Goal: Task Accomplishment & Management: Check status

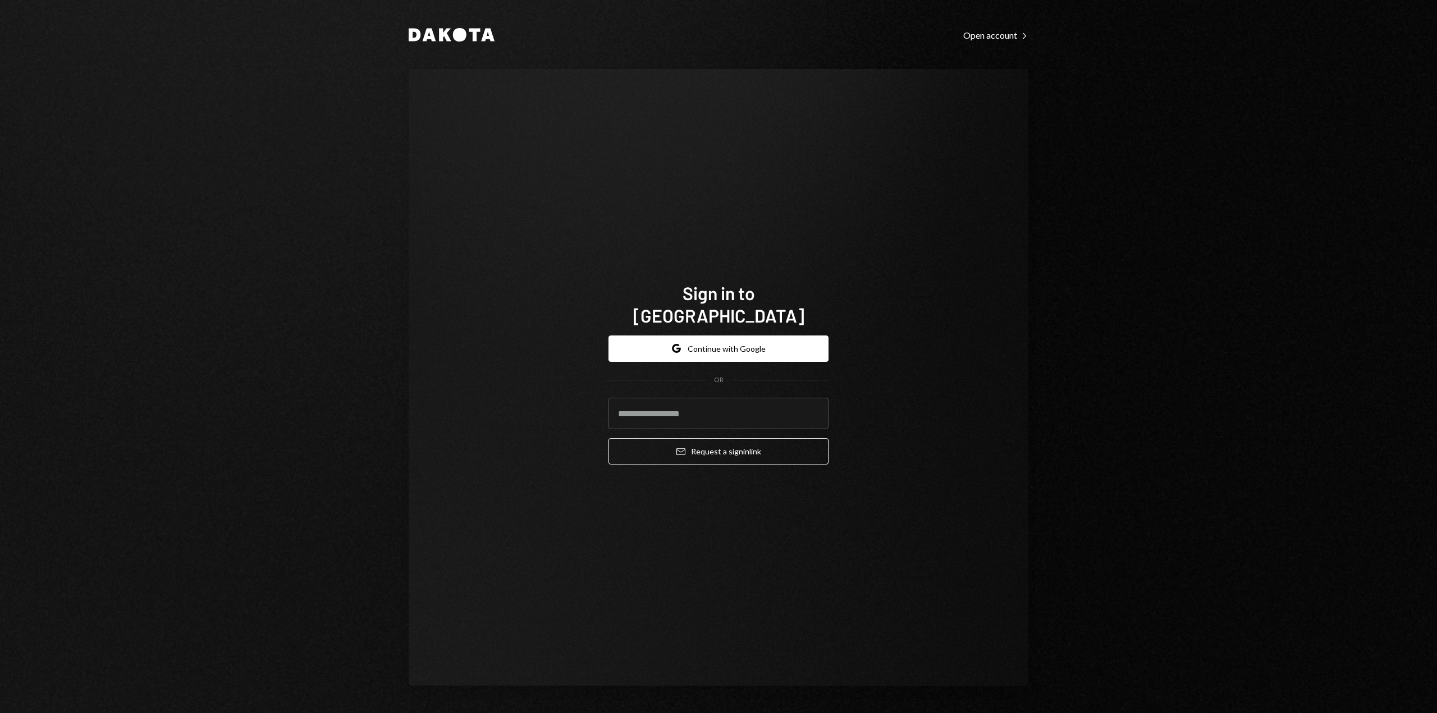
click at [737, 327] on div "Google Continue with Google OR Email Request a sign in link" at bounding box center [719, 401] width 220 height 148
click at [731, 336] on button "Google Continue with Google" at bounding box center [719, 349] width 220 height 26
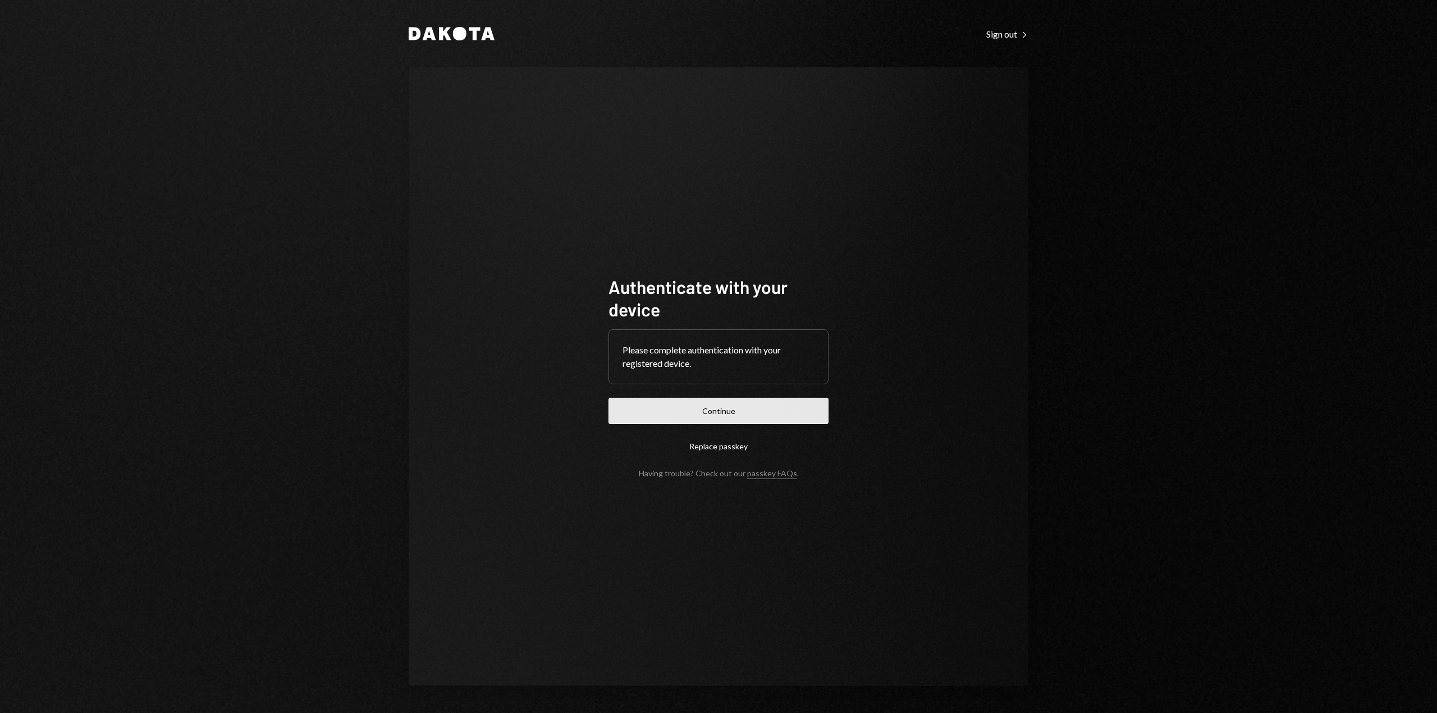
click at [620, 411] on button "Continue" at bounding box center [719, 411] width 220 height 26
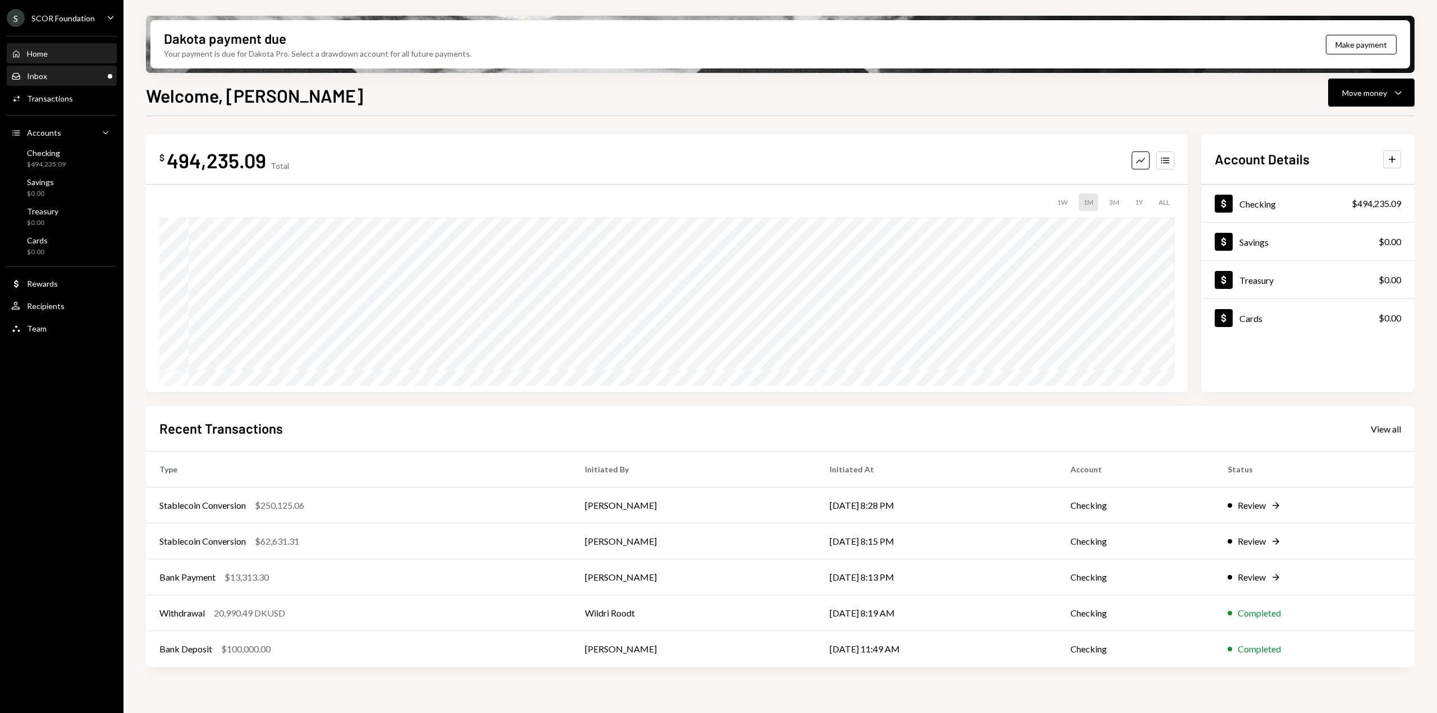
click at [80, 72] on div "Inbox Inbox" at bounding box center [61, 76] width 101 height 10
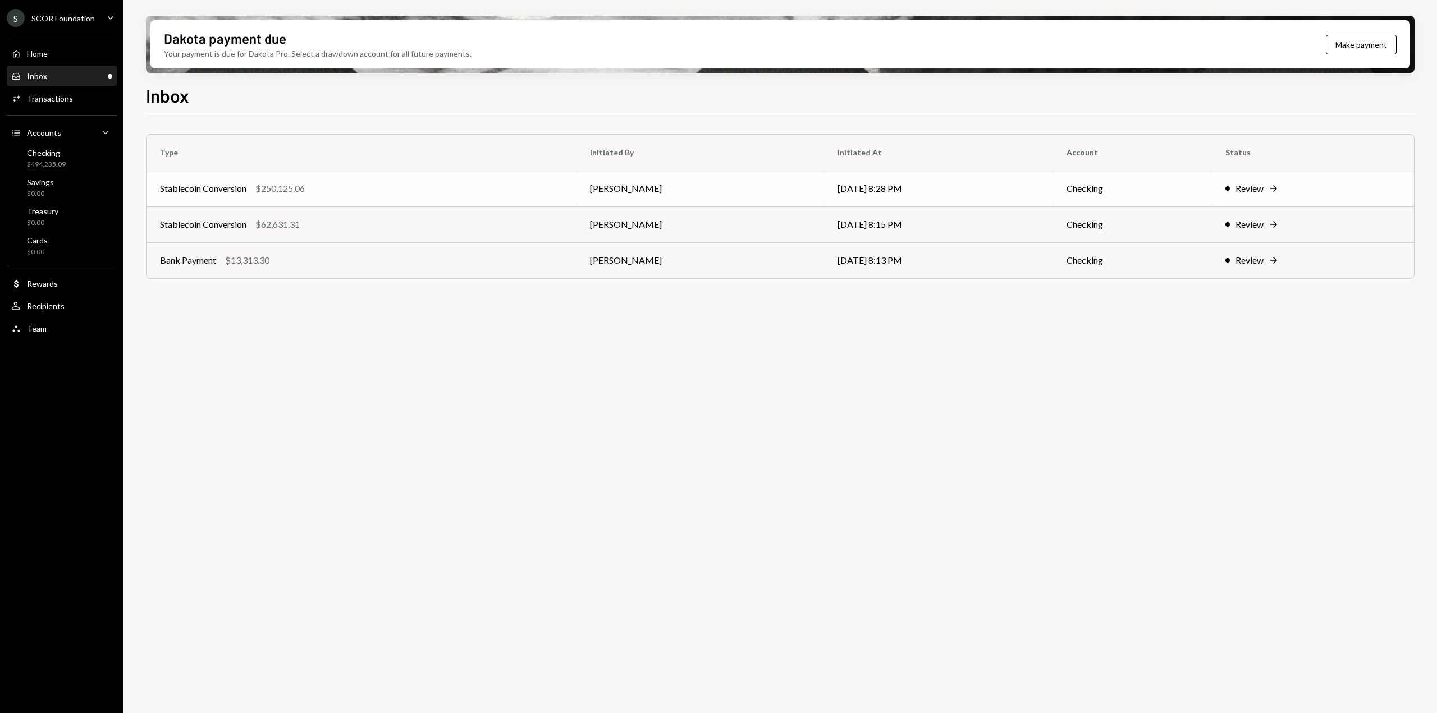
click at [445, 184] on div "Stablecoin Conversion $250,125.06" at bounding box center [361, 188] width 403 height 13
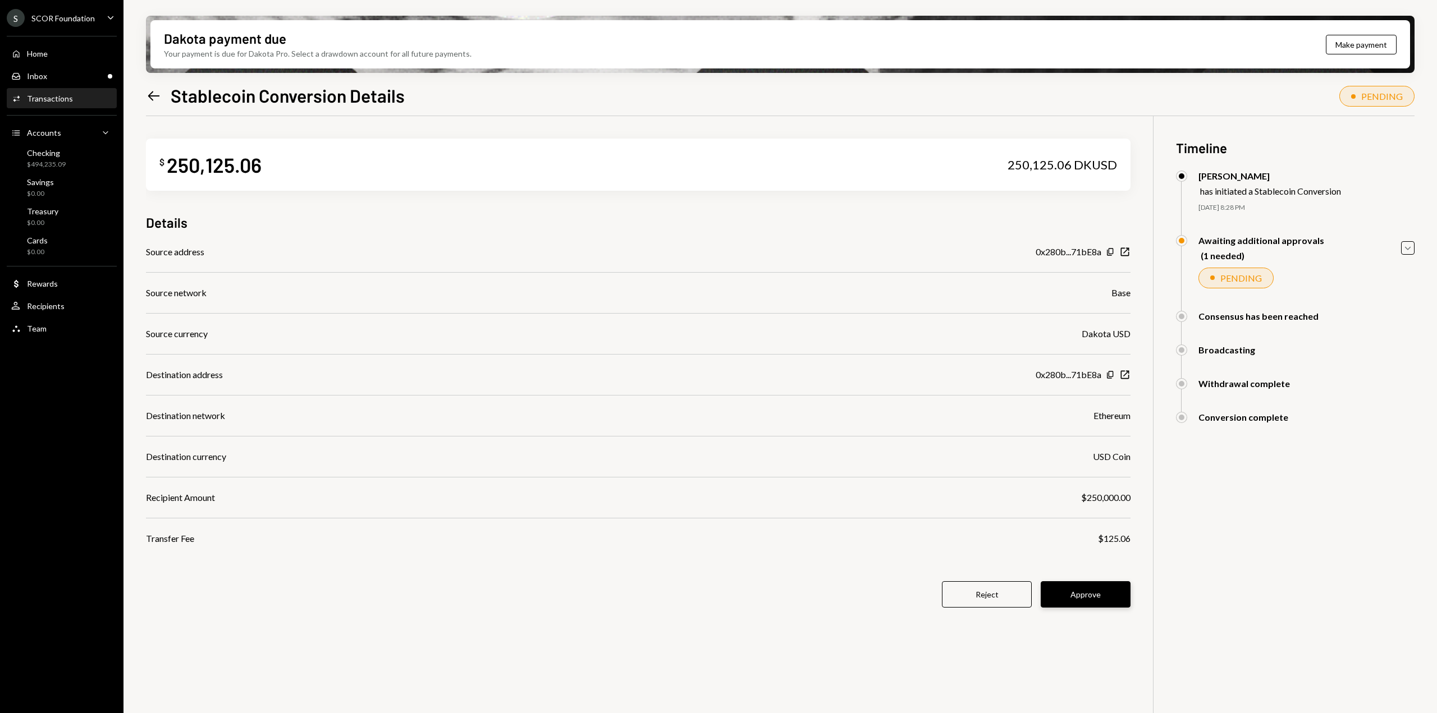
click at [1077, 598] on button "Approve" at bounding box center [1086, 595] width 90 height 26
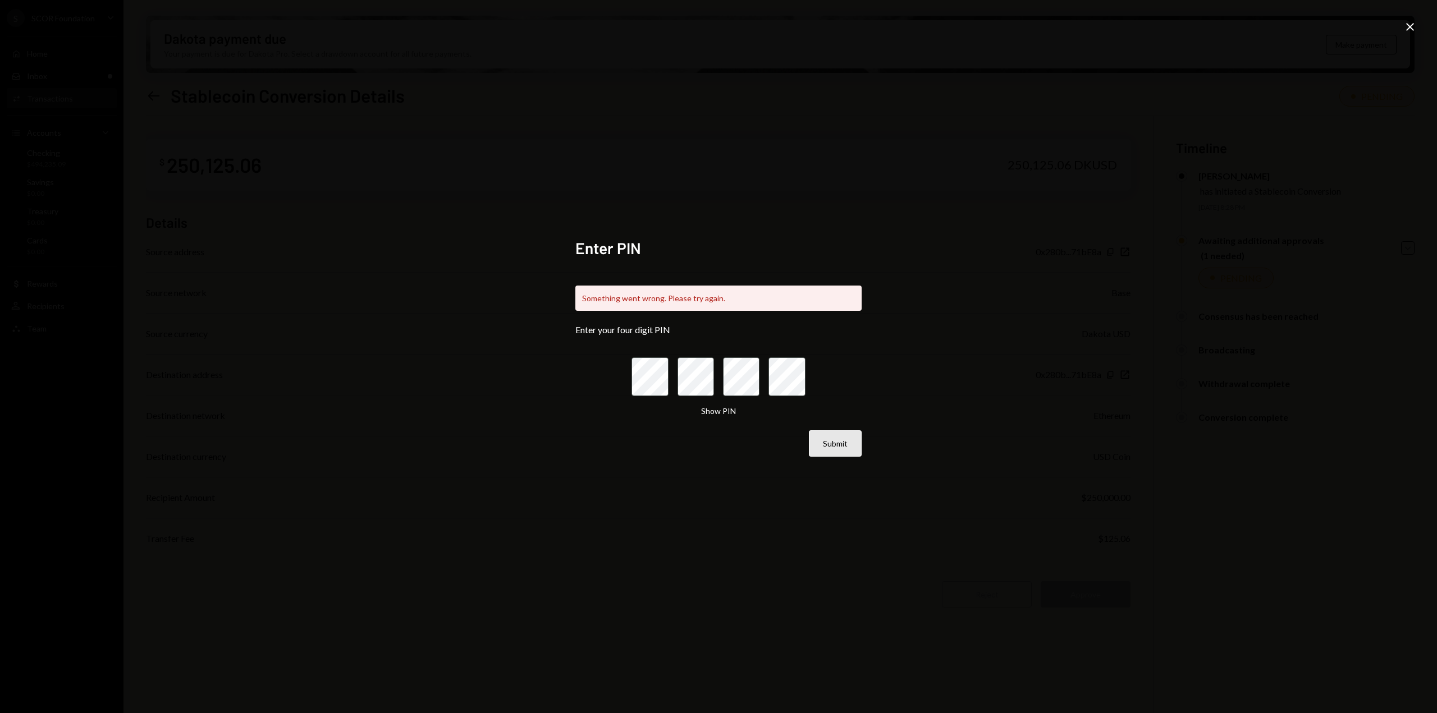
click at [821, 443] on button "Submit" at bounding box center [835, 444] width 53 height 26
click at [1410, 26] on icon "Close" at bounding box center [1409, 26] width 13 height 13
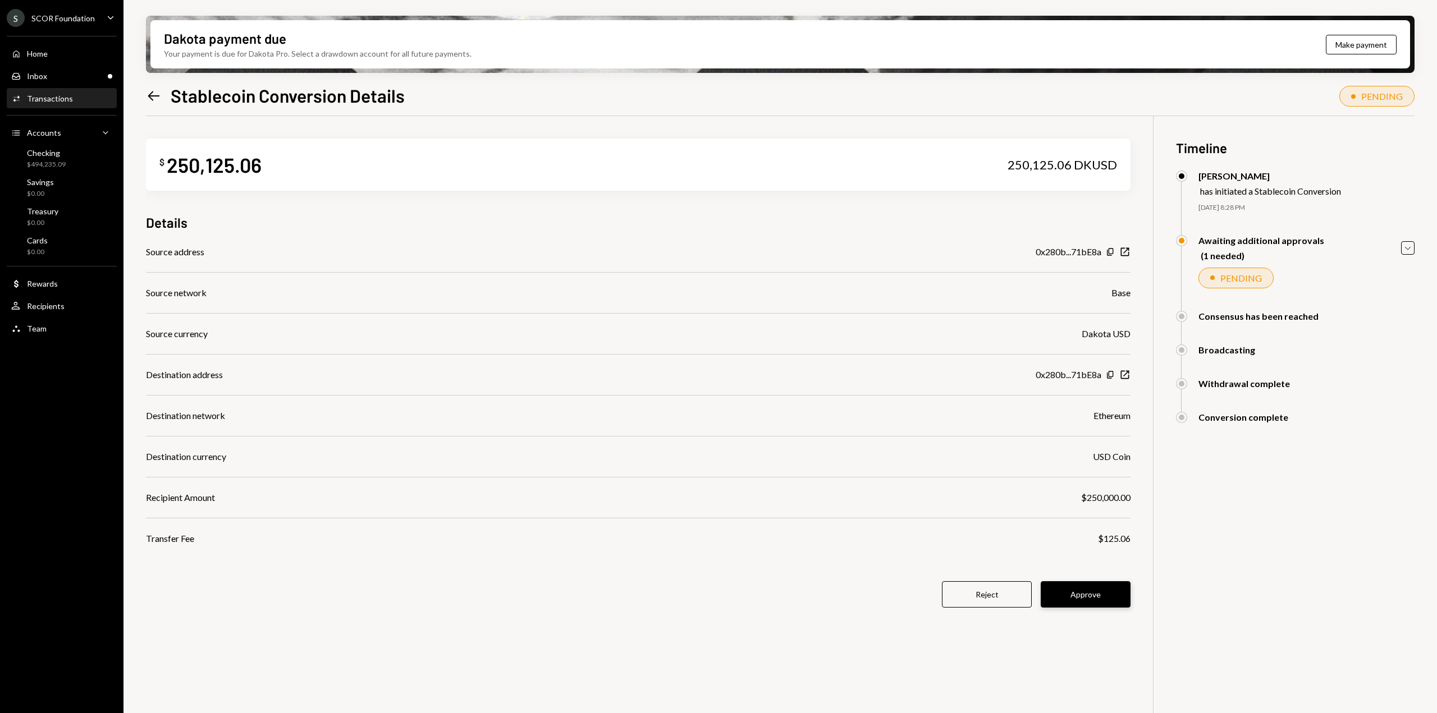
click at [1108, 597] on button "Approve" at bounding box center [1086, 595] width 90 height 26
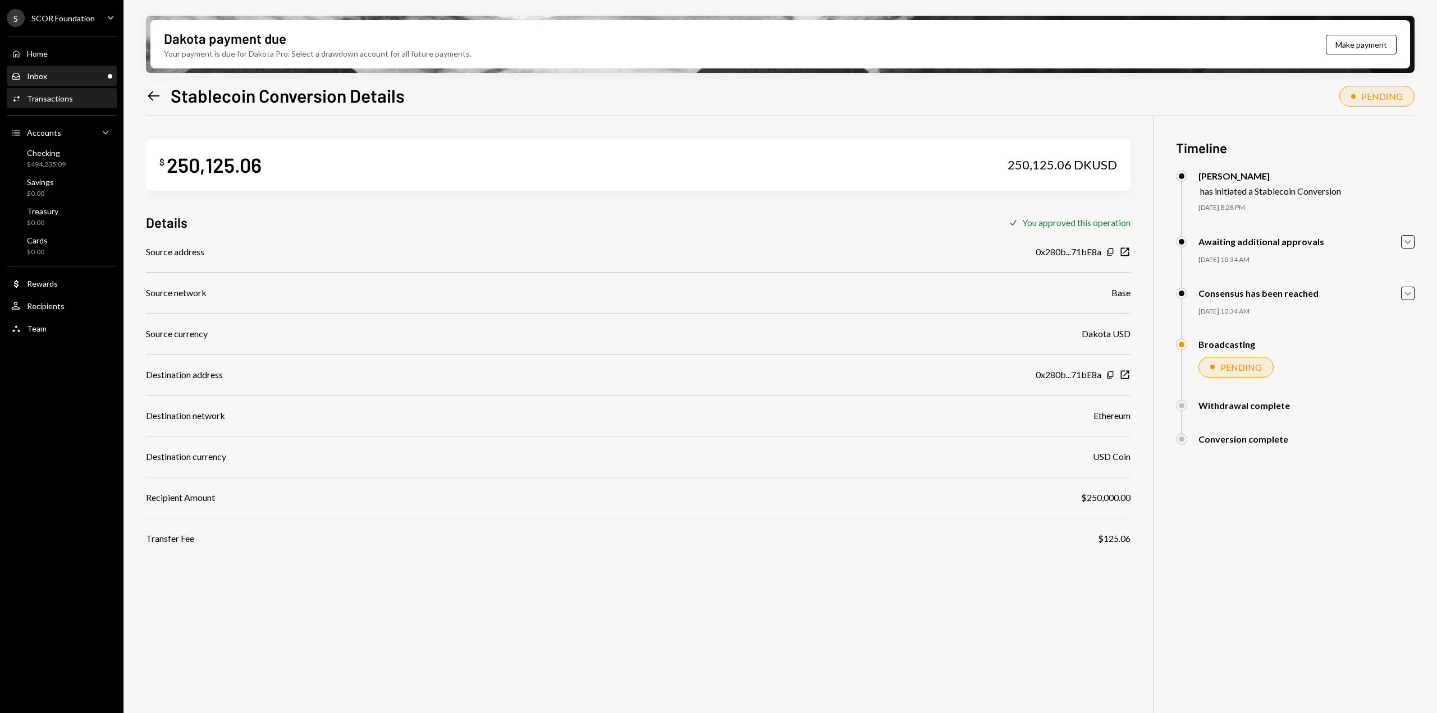
click at [28, 77] on div "Inbox" at bounding box center [37, 76] width 20 height 10
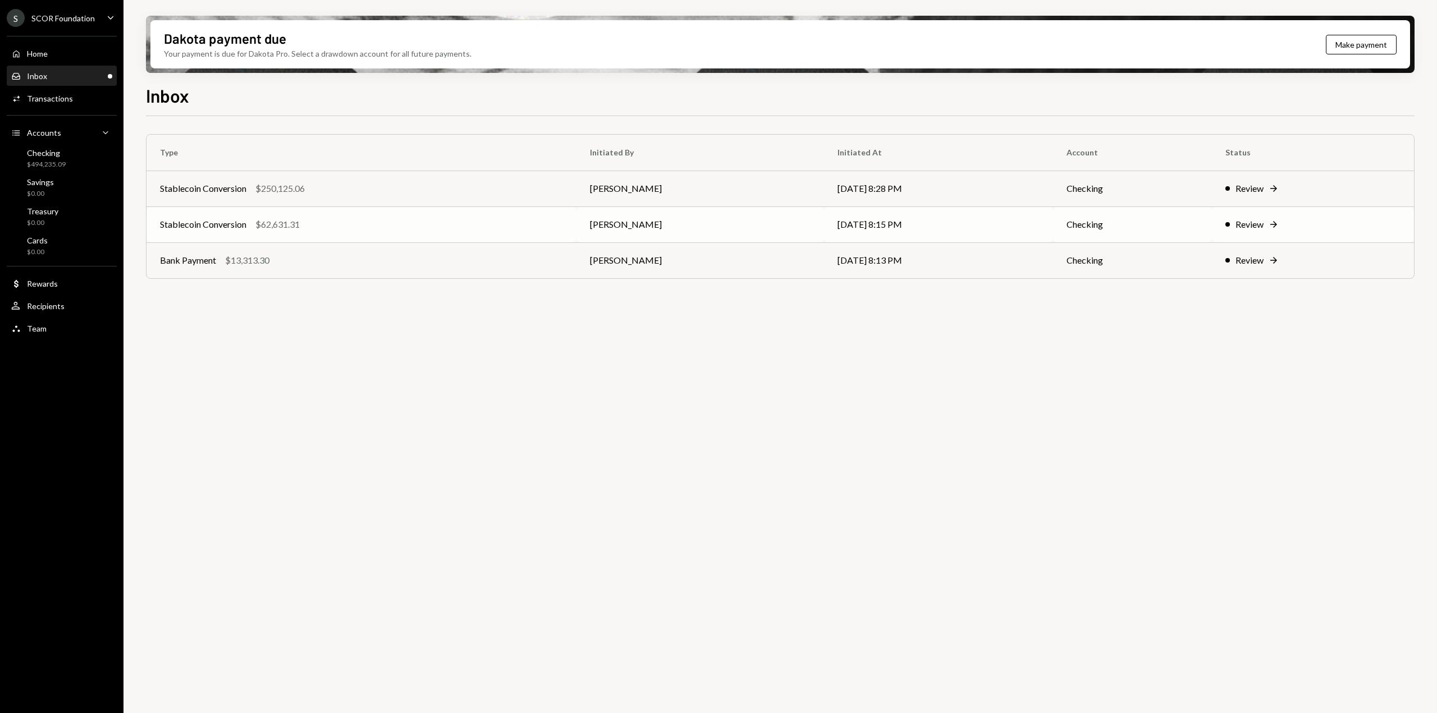
click at [283, 233] on td "Stablecoin Conversion $62,631.31" at bounding box center [362, 225] width 430 height 36
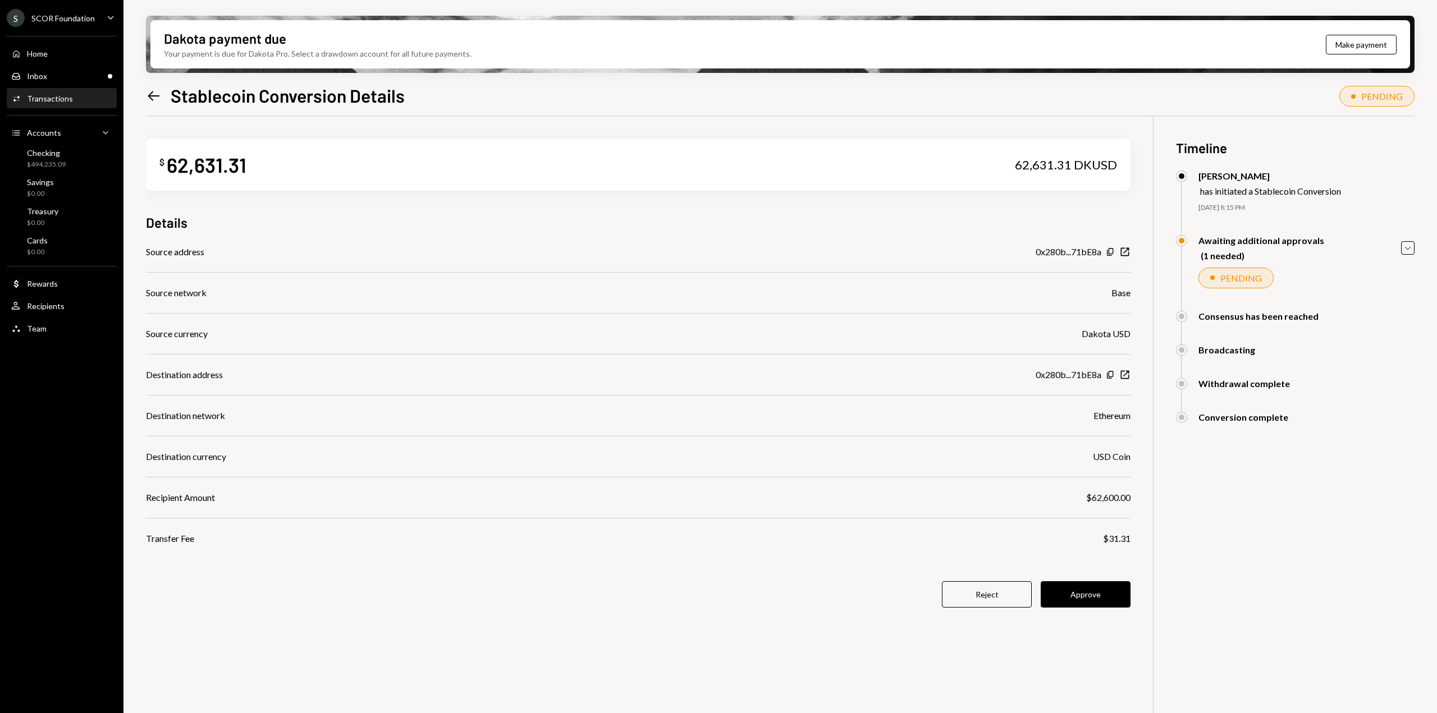
click at [1072, 580] on div "$ 62,631.31 62,631.31 DKUSD Details Source address 0x280b...71bE8a Copy New Win…" at bounding box center [638, 380] width 985 height 528
click at [1082, 594] on button "Approve" at bounding box center [1086, 595] width 90 height 26
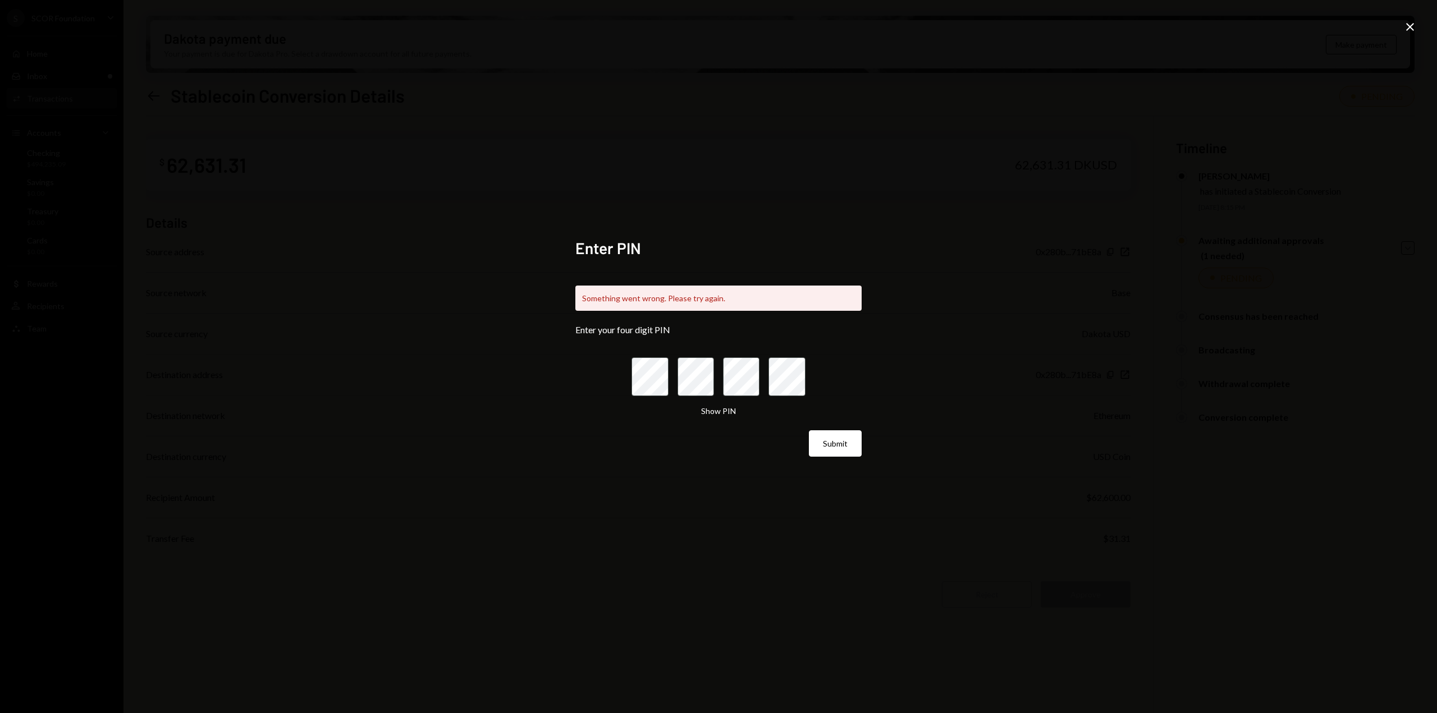
click at [1408, 28] on icon "Close" at bounding box center [1409, 26] width 13 height 13
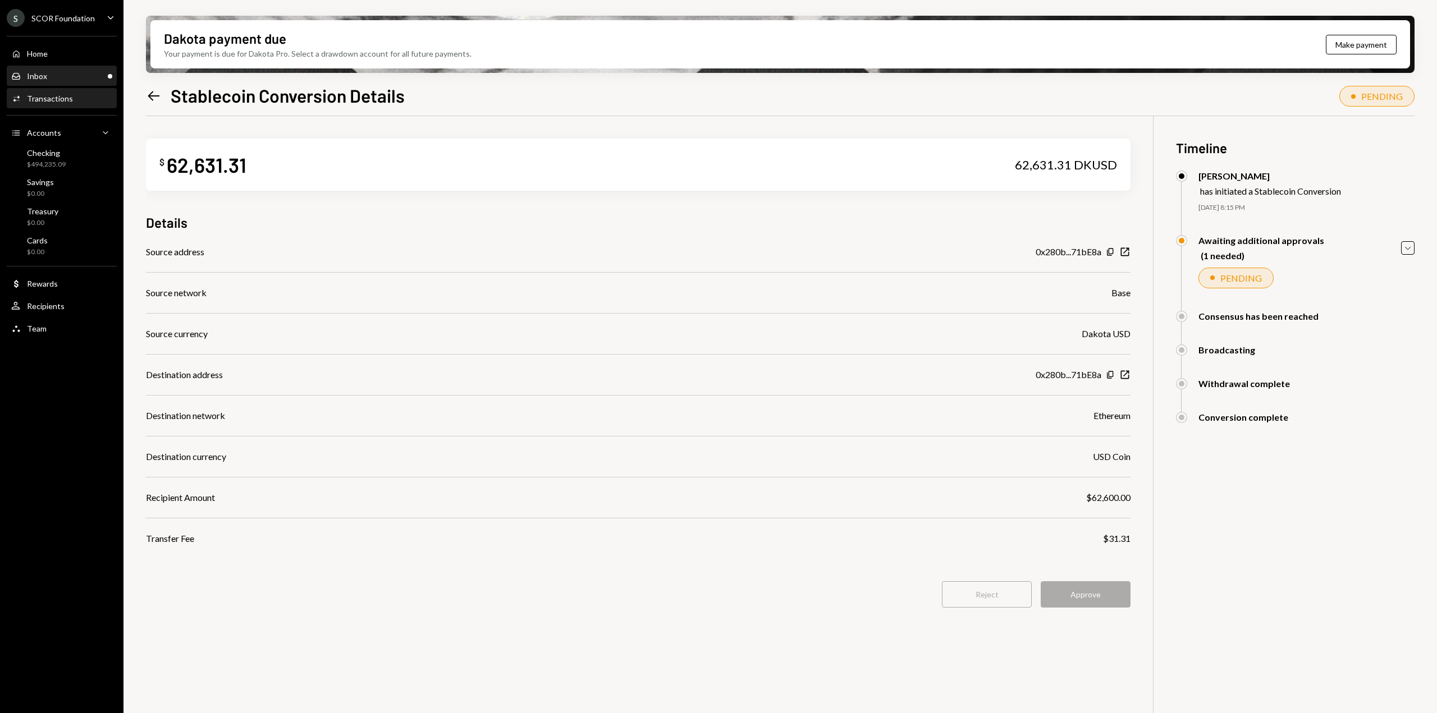
click at [49, 81] on div "Inbox Inbox" at bounding box center [61, 76] width 101 height 19
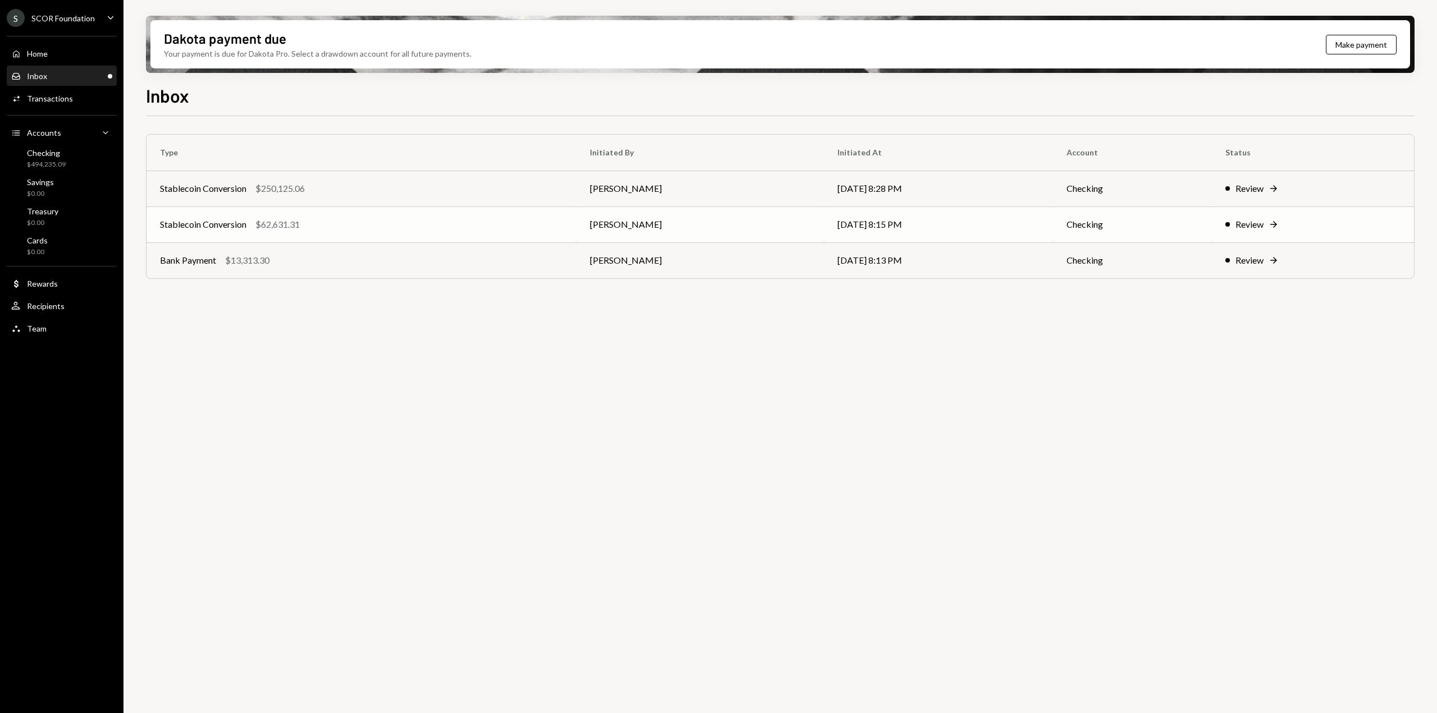
click at [514, 227] on div "Stablecoin Conversion $62,631.31" at bounding box center [361, 224] width 403 height 13
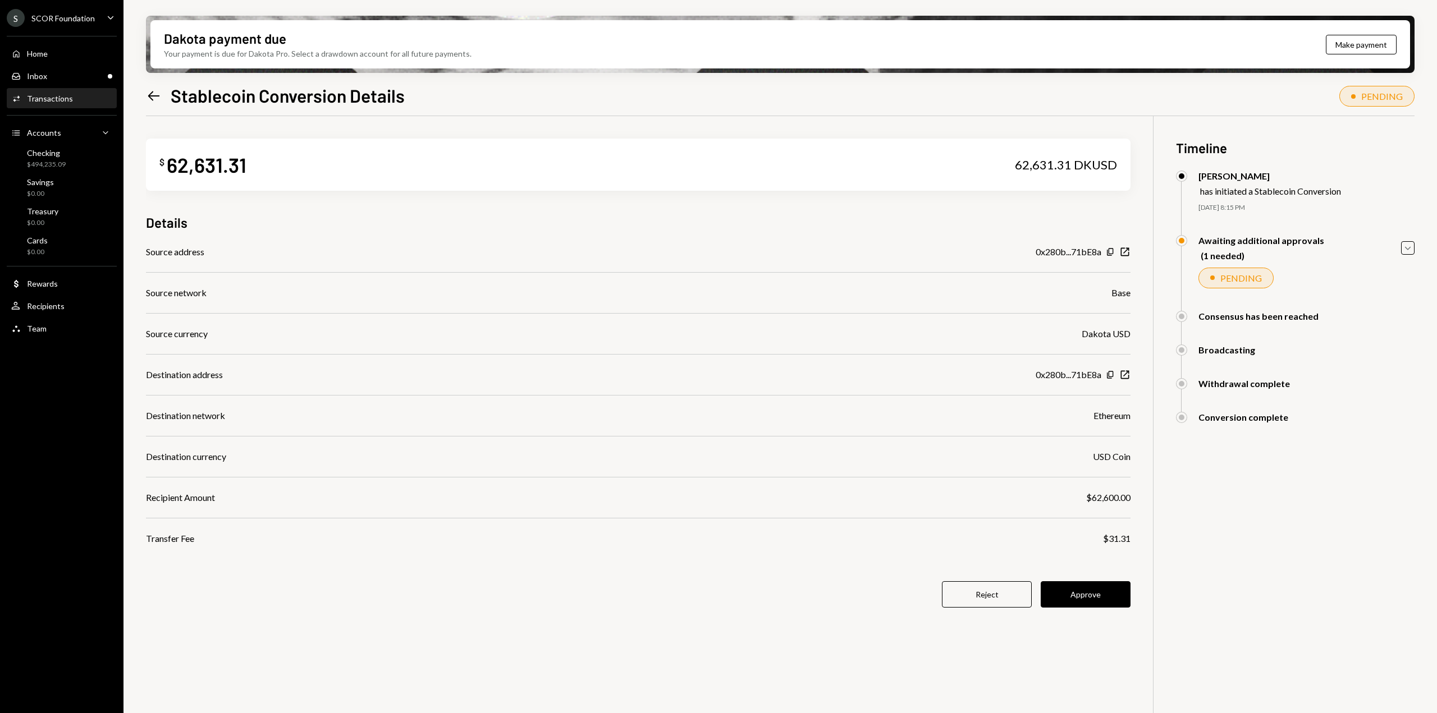
click at [1070, 590] on button "Approve" at bounding box center [1086, 595] width 90 height 26
click at [36, 77] on div "Inbox" at bounding box center [37, 76] width 20 height 10
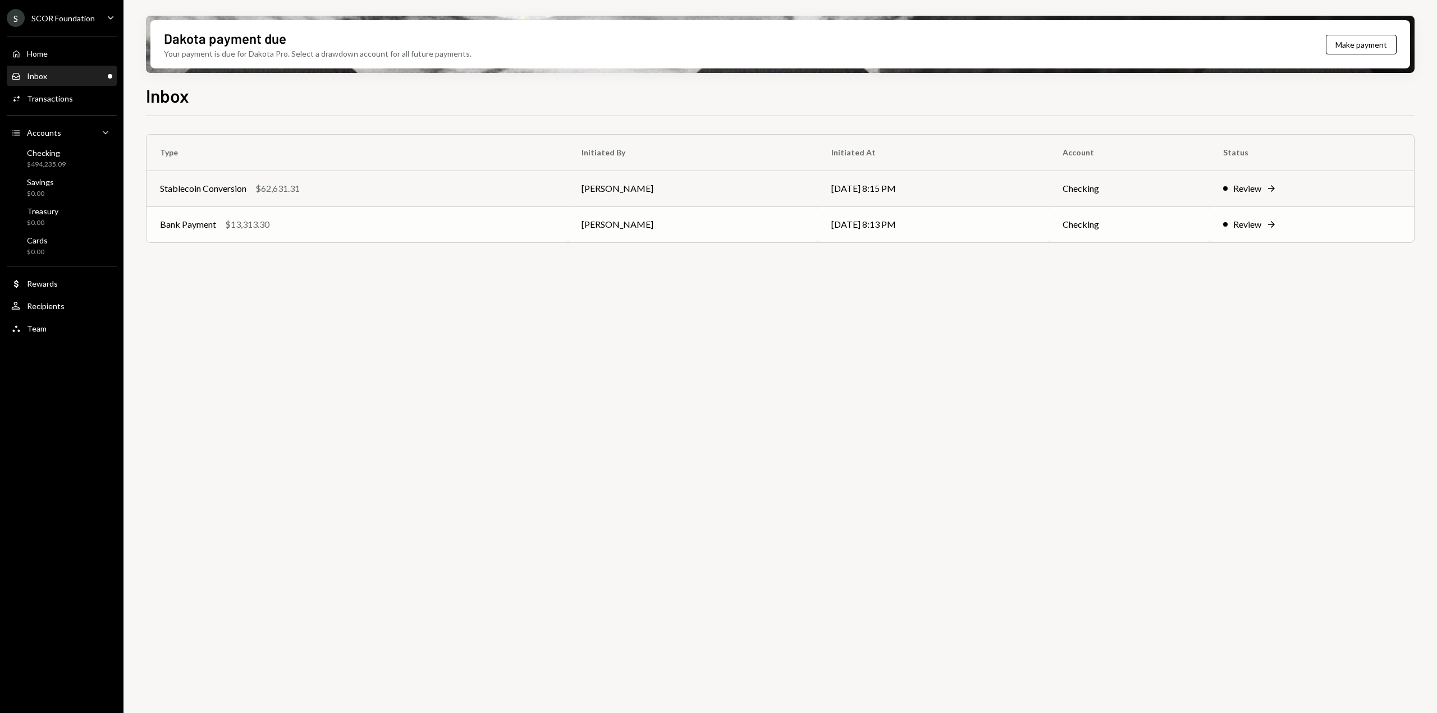
click at [610, 232] on td "[PERSON_NAME]" at bounding box center [693, 225] width 250 height 36
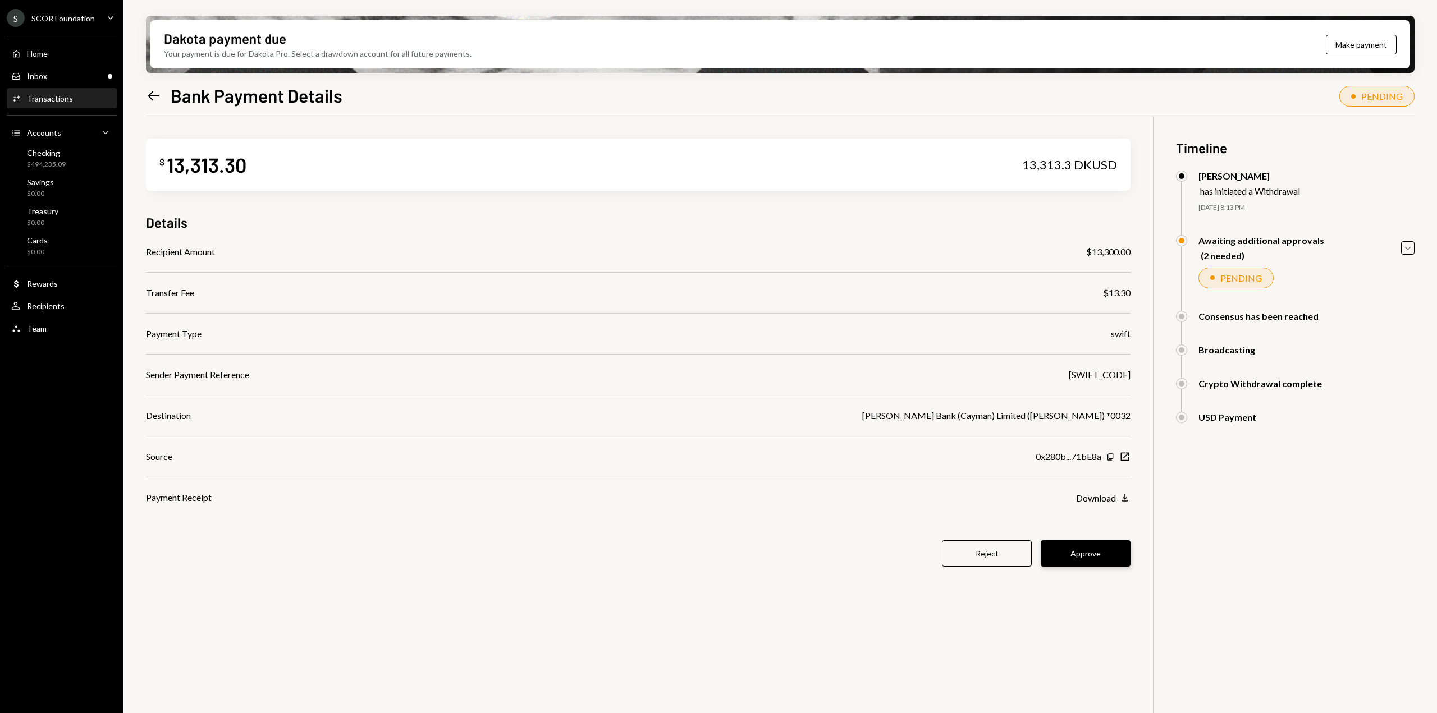
click at [1066, 565] on button "Approve" at bounding box center [1086, 554] width 90 height 26
click at [78, 77] on div "Inbox Inbox" at bounding box center [61, 76] width 101 height 10
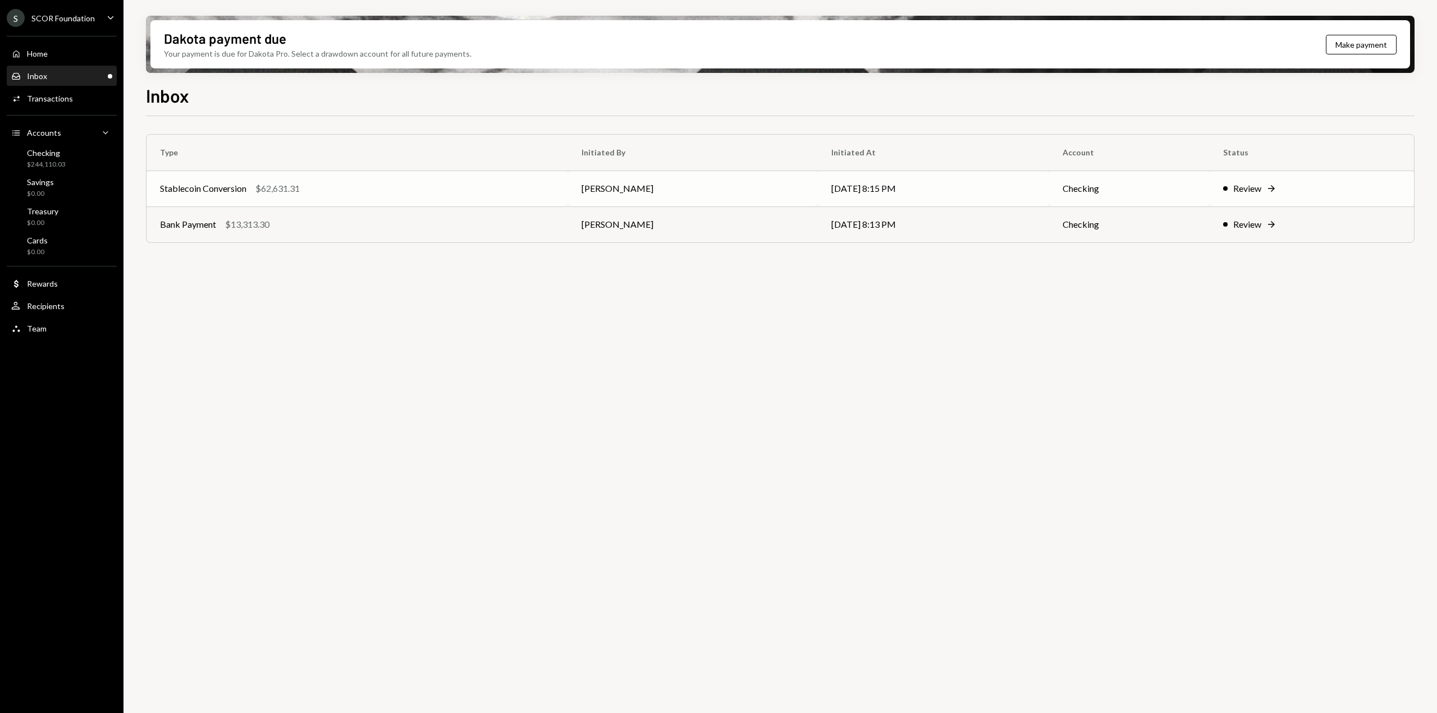
click at [599, 185] on td "[PERSON_NAME]" at bounding box center [693, 189] width 250 height 36
click at [312, 186] on div "Stablecoin Conversion $62,631.31" at bounding box center [357, 188] width 395 height 13
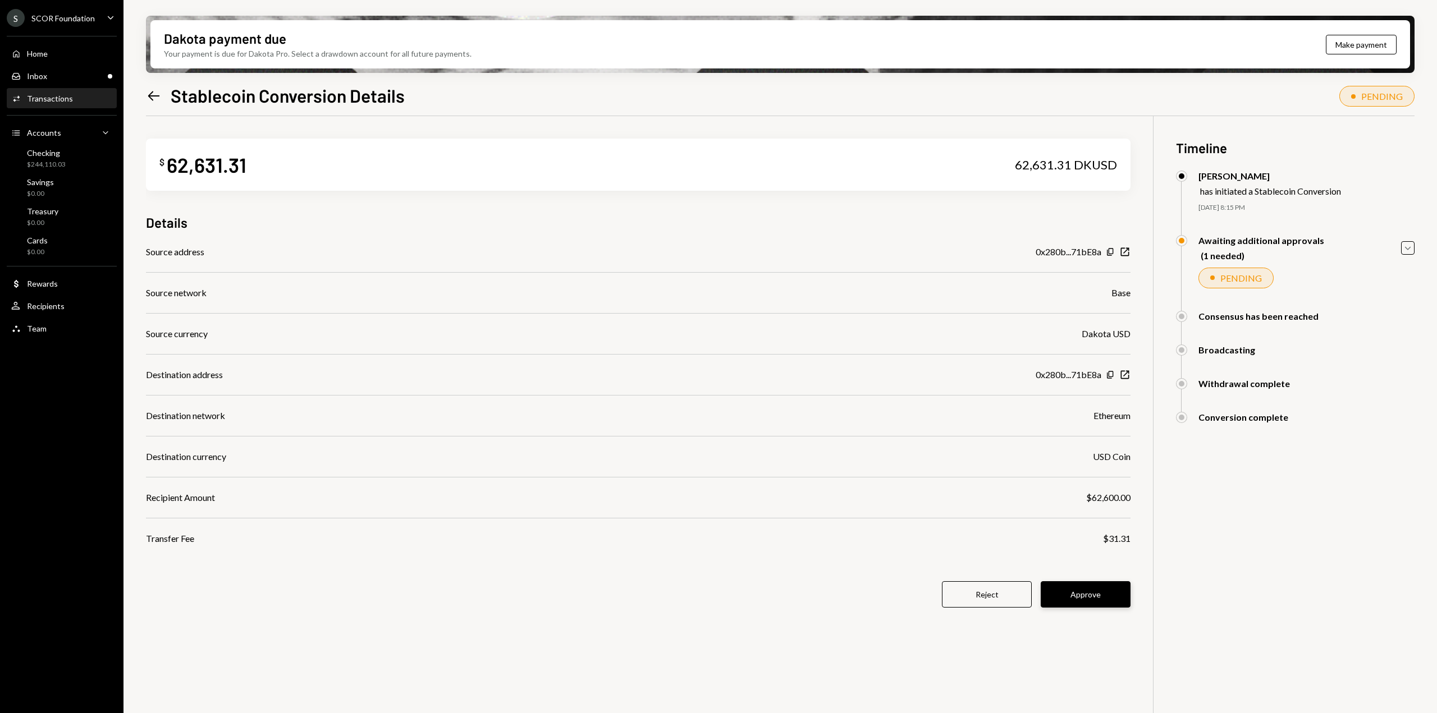
click at [1099, 601] on button "Approve" at bounding box center [1086, 595] width 90 height 26
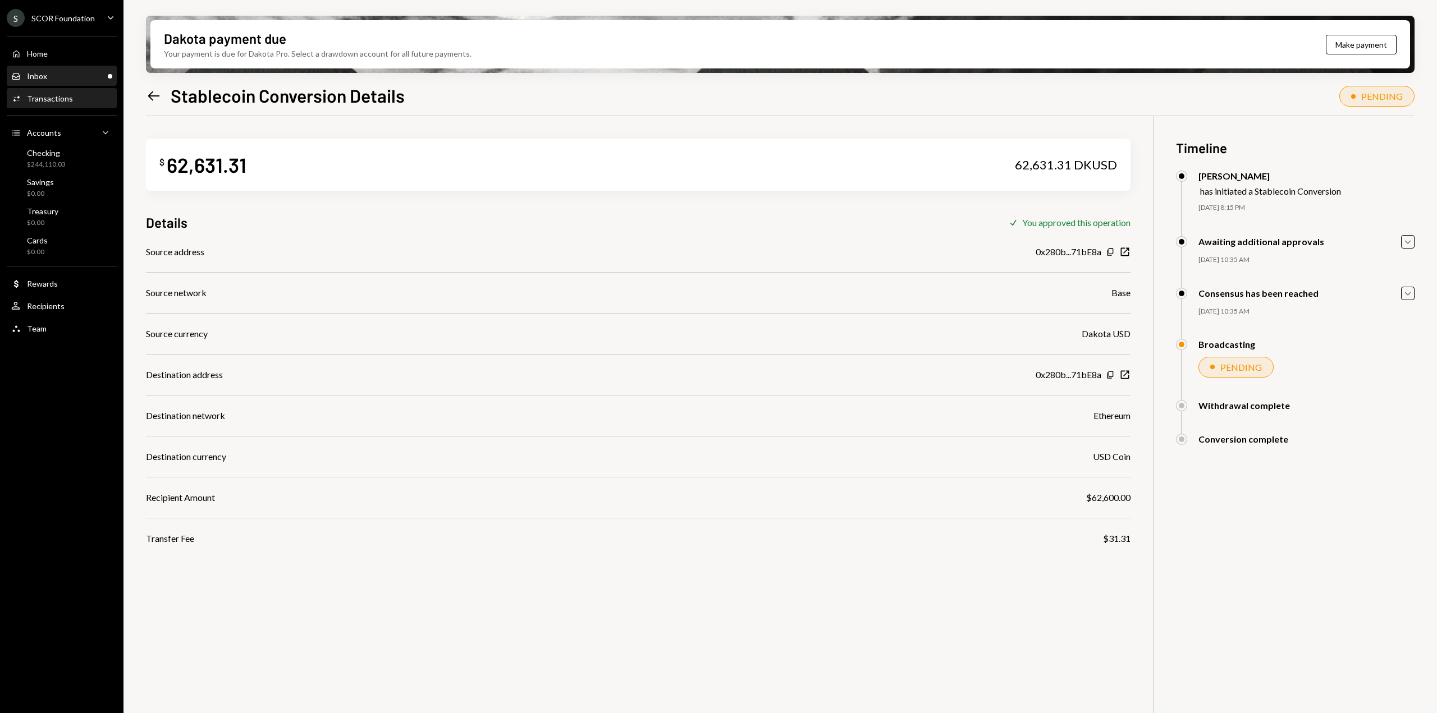
click at [43, 74] on div "Inbox" at bounding box center [37, 76] width 20 height 10
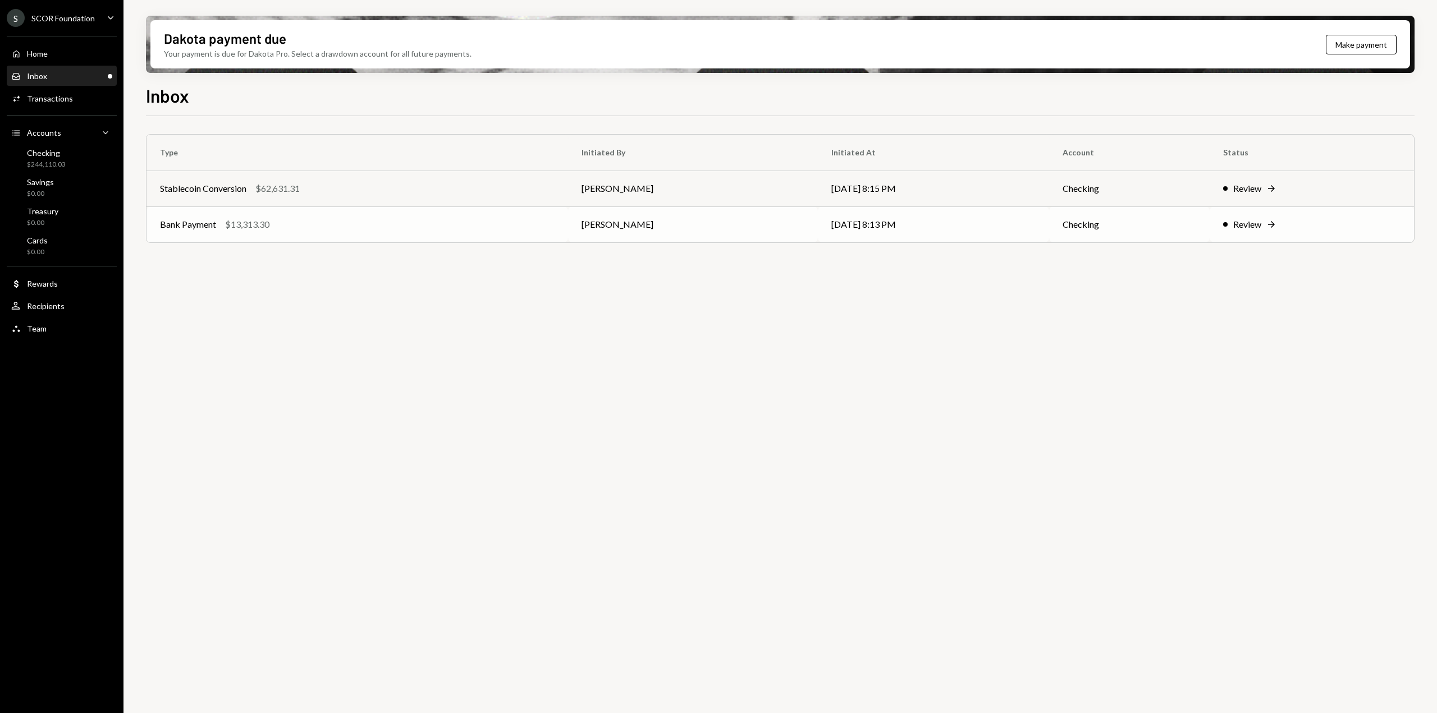
click at [440, 227] on div "Bank Payment $13,313.30" at bounding box center [357, 224] width 395 height 13
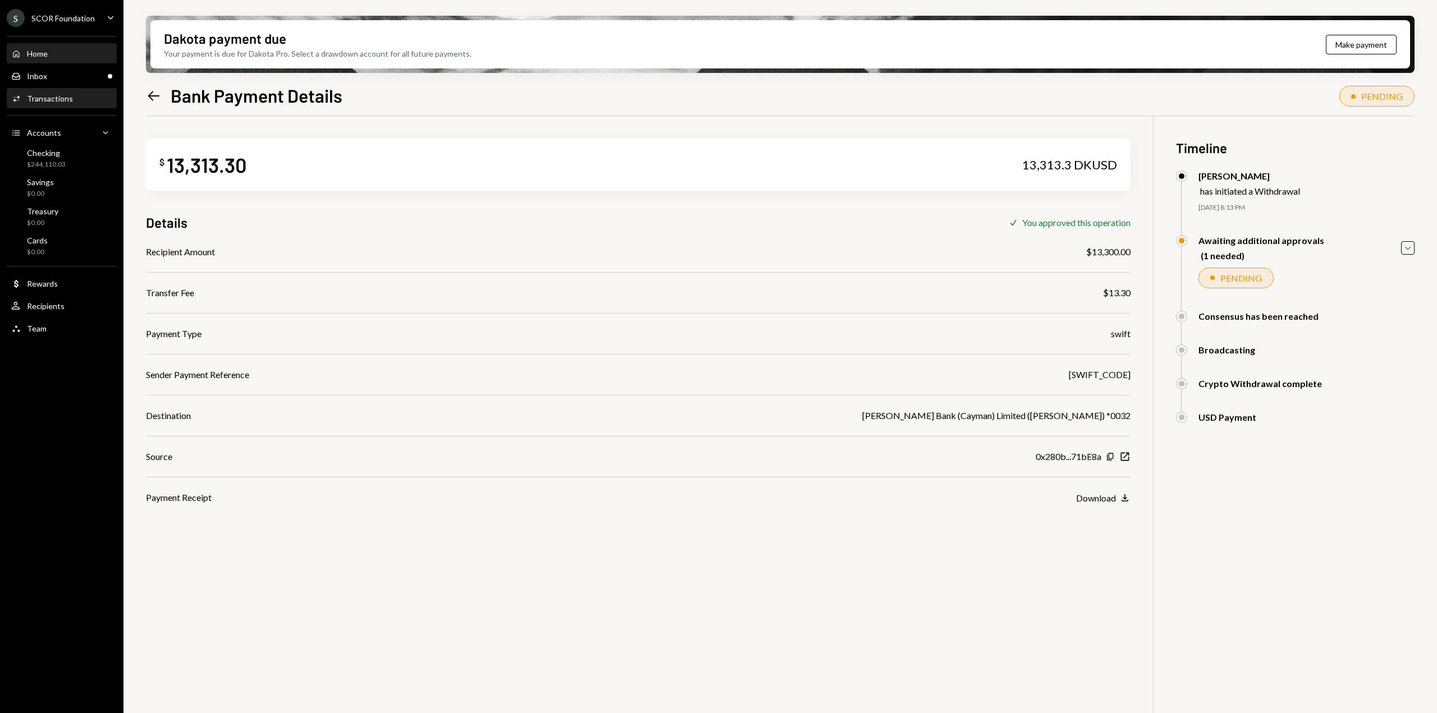
click at [53, 57] on div "Home Home" at bounding box center [61, 54] width 101 height 10
